Goal: Navigation & Orientation: Go to known website

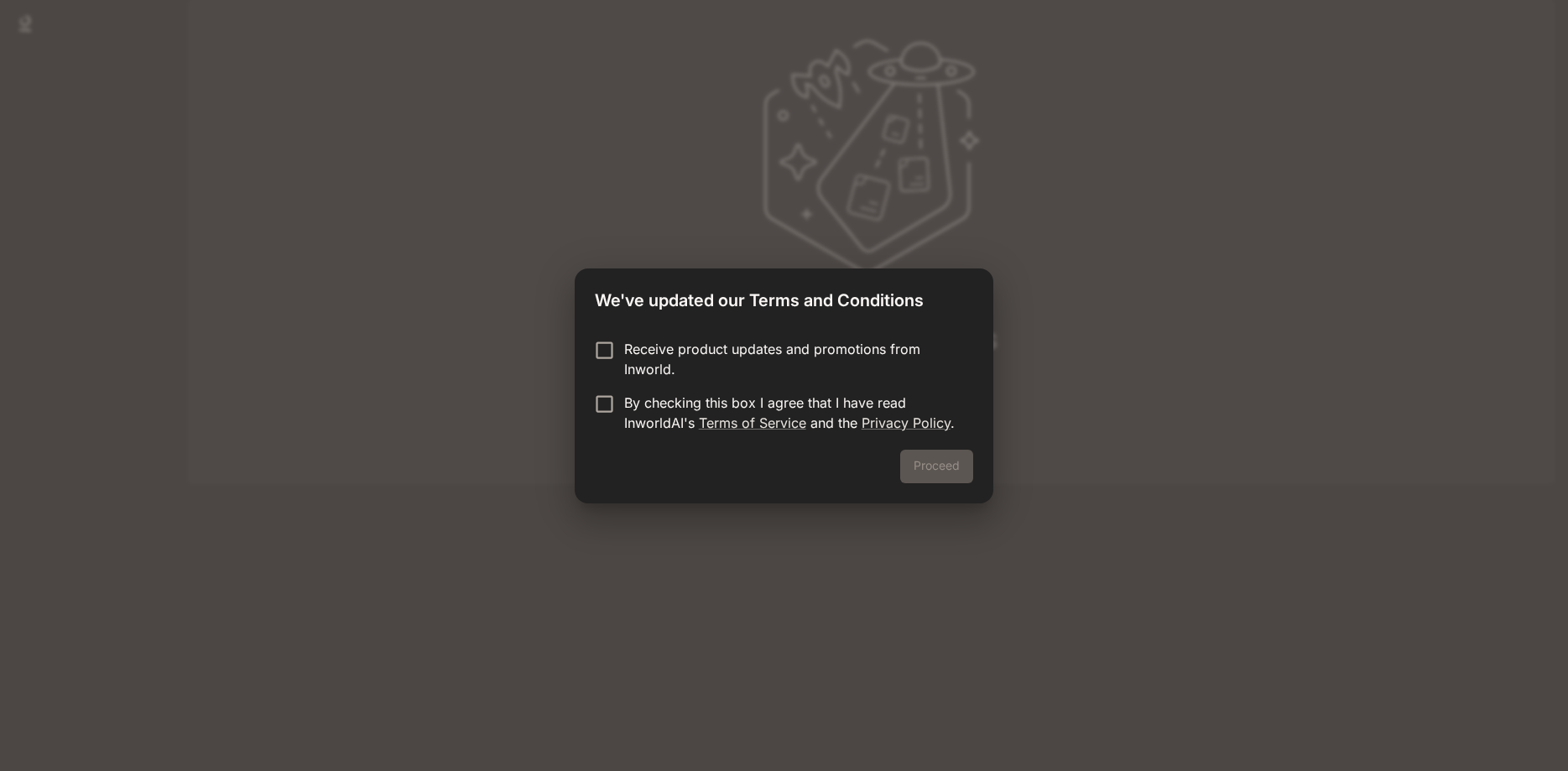
click at [669, 358] on p "Receive product updates and promotions from Inworld." at bounding box center [791, 359] width 336 height 41
click at [653, 392] on p "By checking this box I agree that I have read InworldAI's Terms of Service and …" at bounding box center [791, 413] width 336 height 41
click at [959, 466] on button "Proceed" at bounding box center [937, 466] width 73 height 33
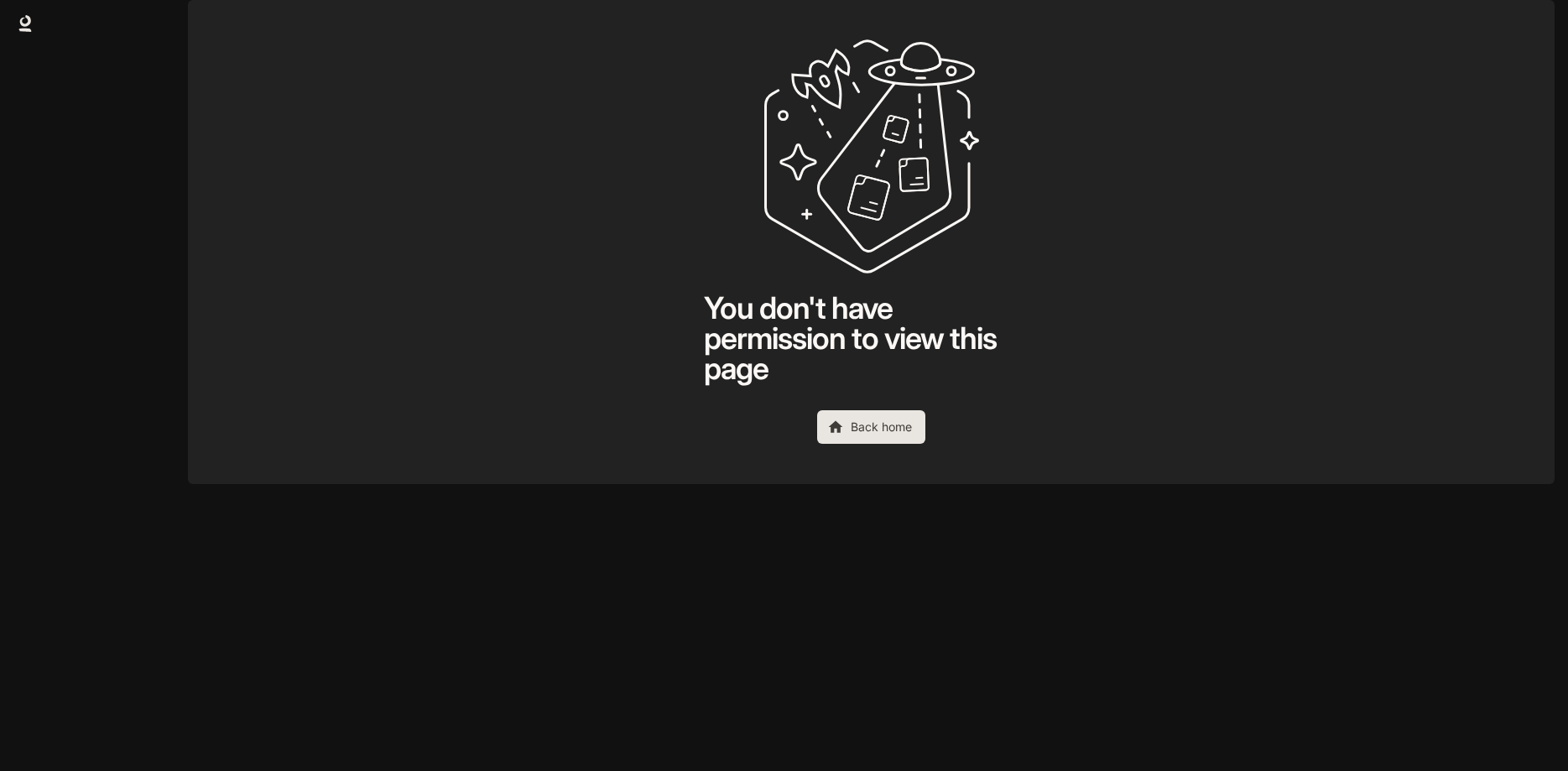
click at [885, 444] on link "Back home" at bounding box center [871, 427] width 108 height 33
click at [880, 444] on link "Back home" at bounding box center [871, 427] width 108 height 33
click at [877, 444] on link "Back home" at bounding box center [871, 427] width 108 height 33
click at [1517, 19] on button "button" at bounding box center [1531, 23] width 33 height 33
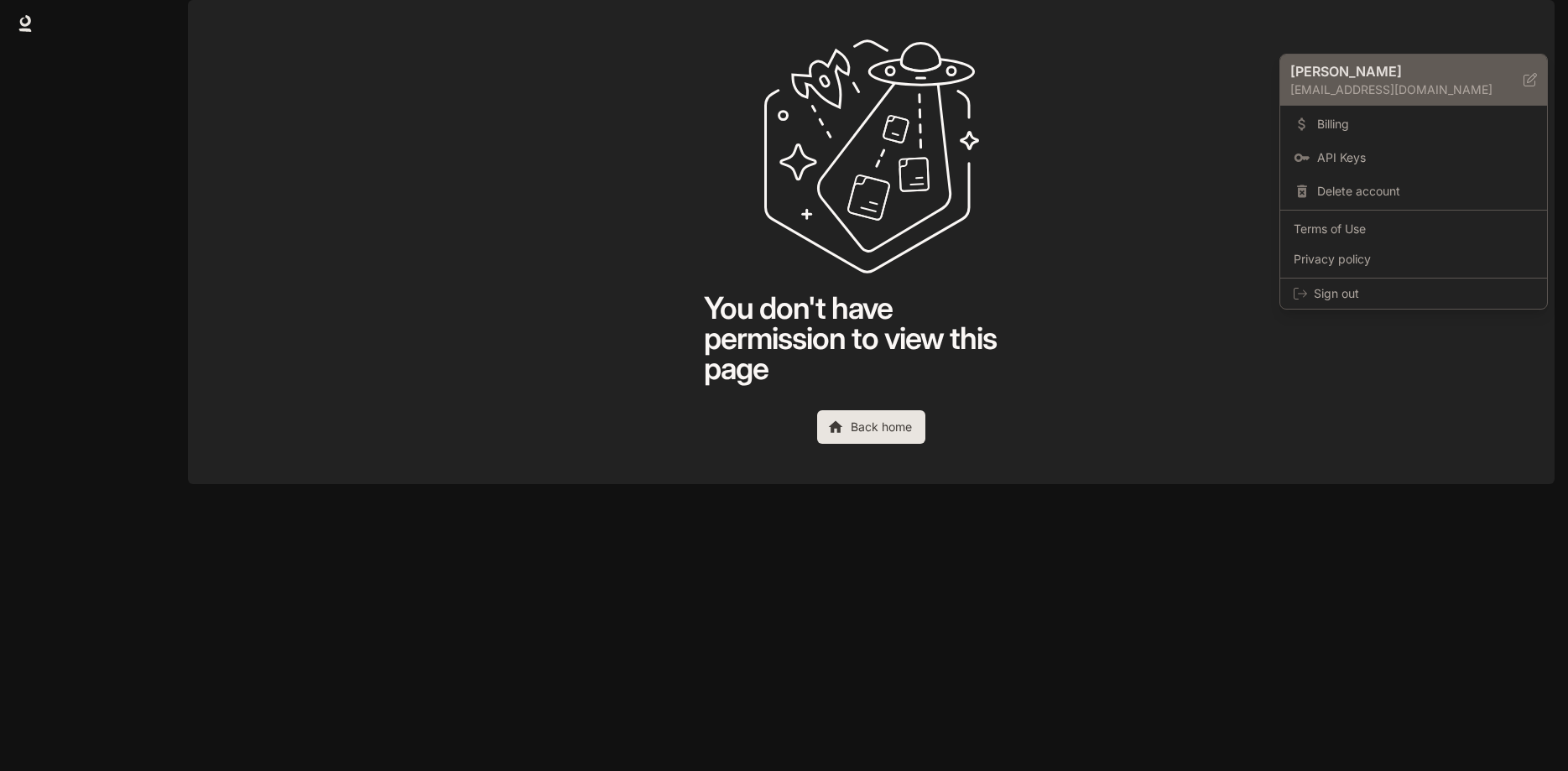
click at [1338, 67] on p "[PERSON_NAME]" at bounding box center [1393, 71] width 206 height 20
